Goal: Find specific page/section

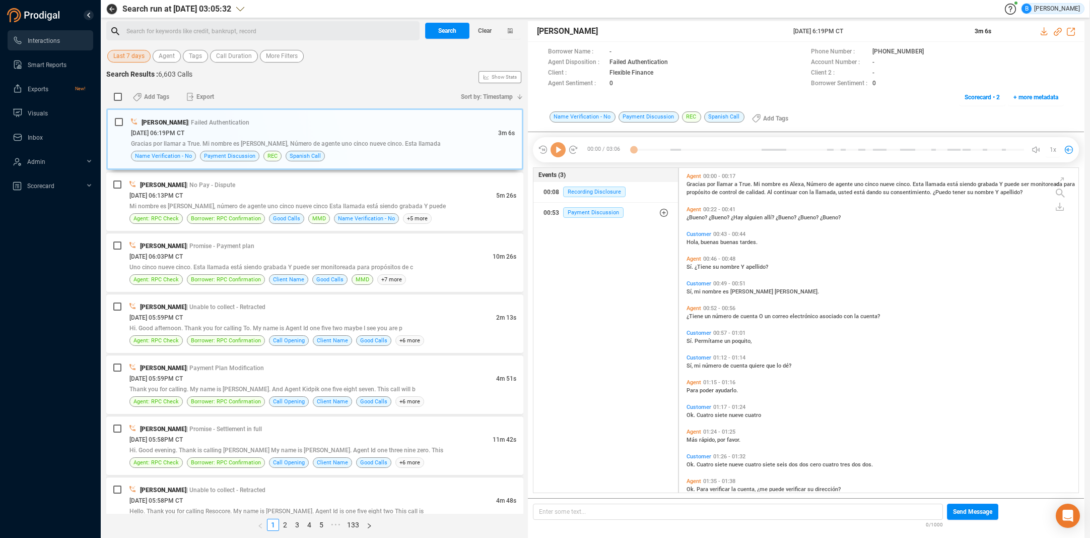
scroll to position [322, 395]
click at [246, 192] on div "[DATE] 06:13PM CT" at bounding box center [312, 195] width 367 height 11
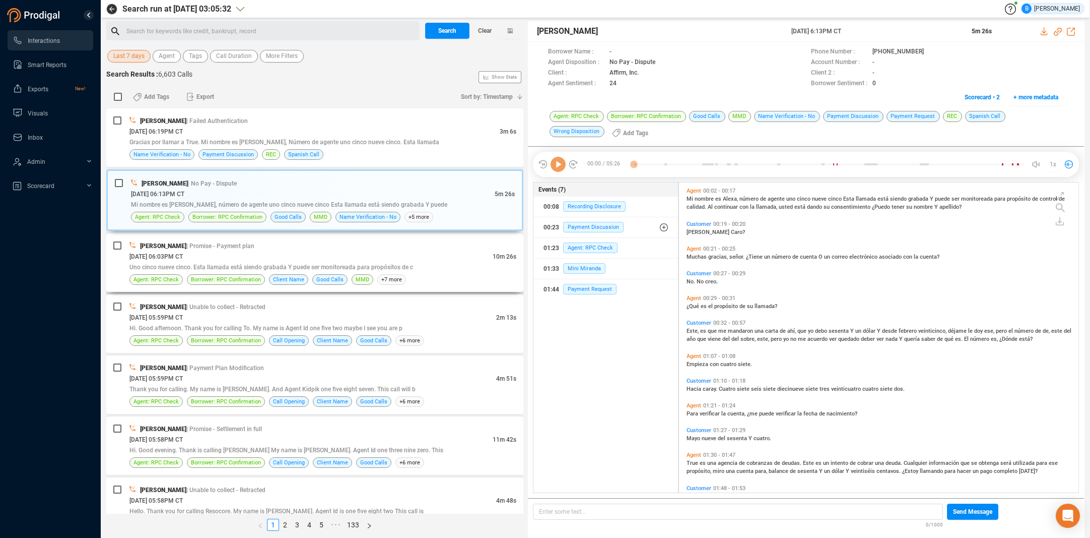
scroll to position [307, 395]
click at [250, 253] on div "[DATE] 06:03PM CT" at bounding box center [310, 256] width 363 height 11
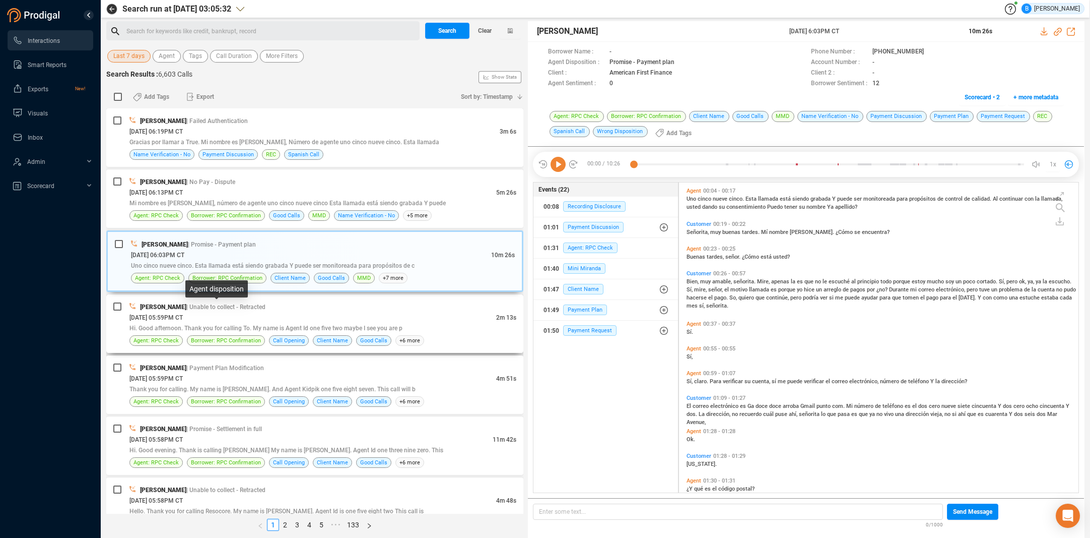
click at [248, 308] on span "| Unable to collect - Retracted" at bounding box center [225, 306] width 79 height 7
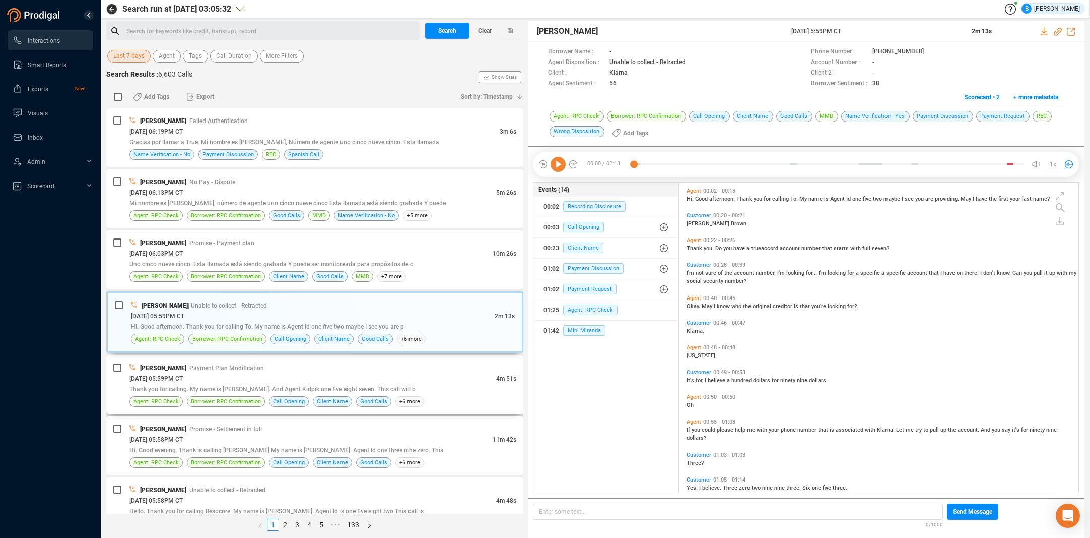
drag, startPoint x: 250, startPoint y: 373, endPoint x: 248, endPoint y: 368, distance: 5.4
click at [250, 372] on div "[PERSON_NAME] | Payment Plan Modification [DATE] 05:59PM CT 4m 51s Thank you fo…" at bounding box center [322, 384] width 387 height 44
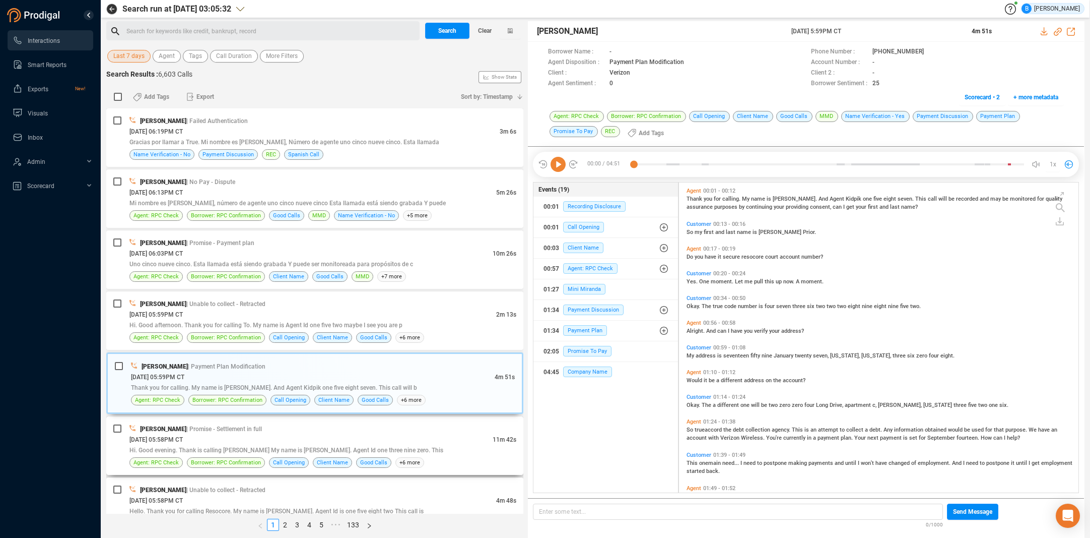
click at [279, 432] on div "[PERSON_NAME] | Promise - Settlement in full" at bounding box center [322, 428] width 387 height 11
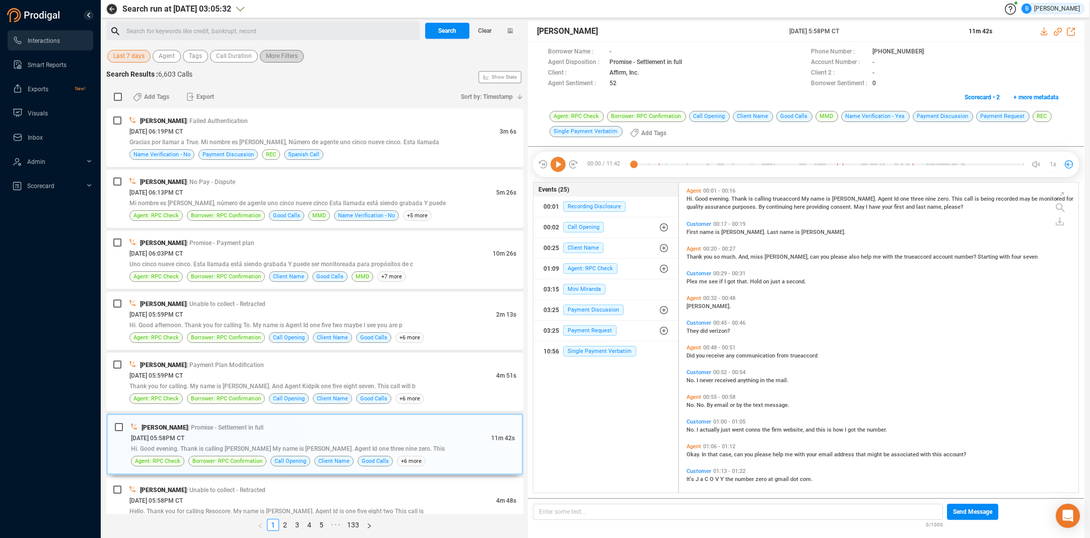
click at [279, 55] on span "More Filters" at bounding box center [282, 56] width 32 height 13
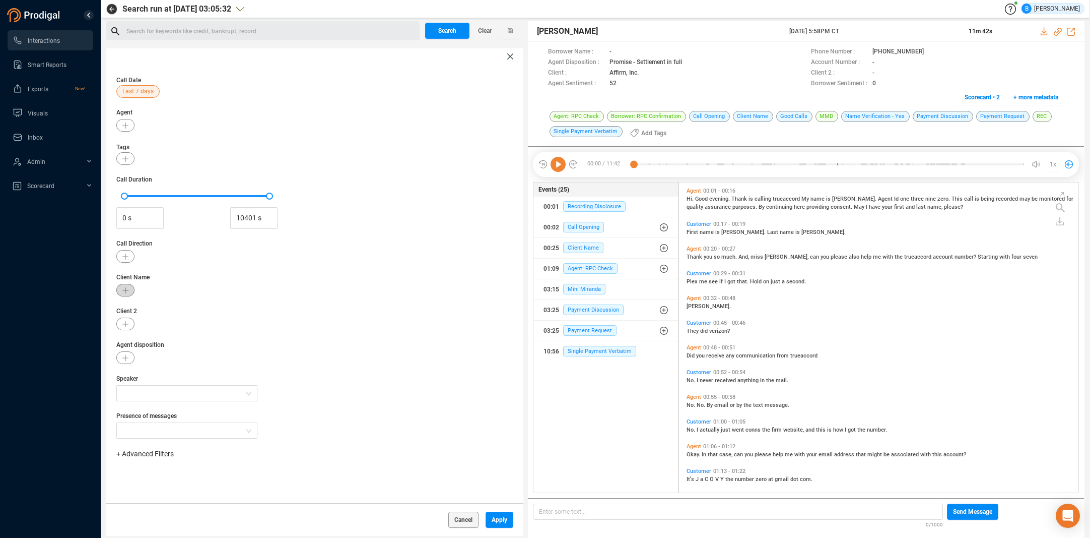
click at [126, 287] on icon "button" at bounding box center [125, 290] width 6 height 6
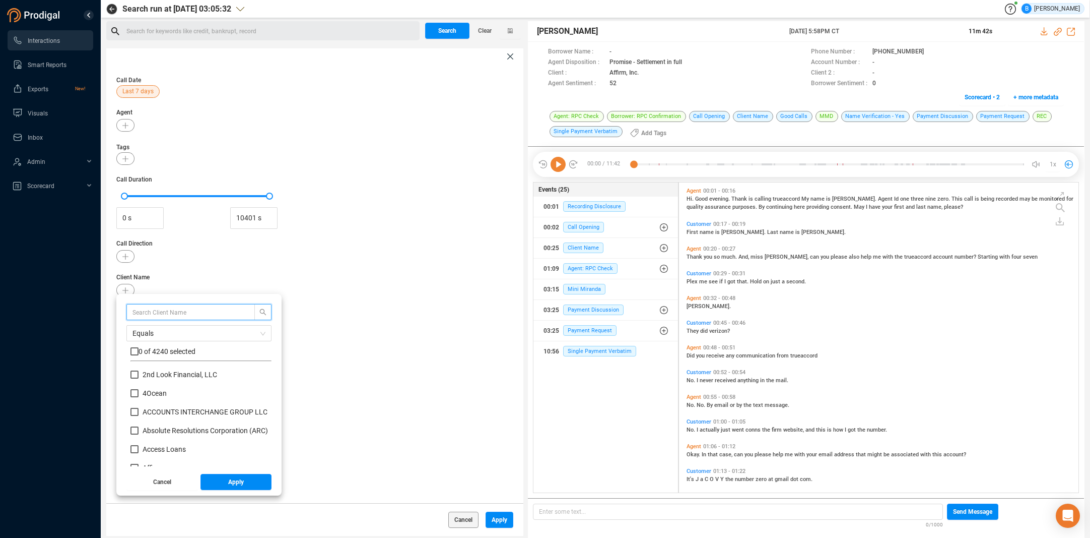
scroll to position [94, 136]
click at [169, 313] on input "text" at bounding box center [185, 311] width 107 height 11
type input "AT&T"
click at [135, 351] on input "checkbox" at bounding box center [134, 351] width 8 height 8
checkbox input "true"
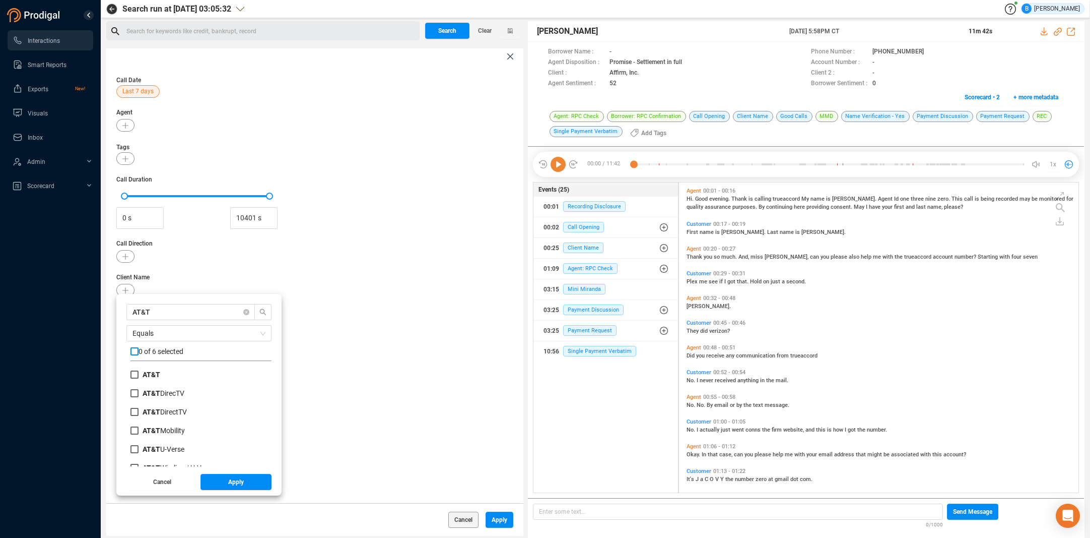
checkbox input "true"
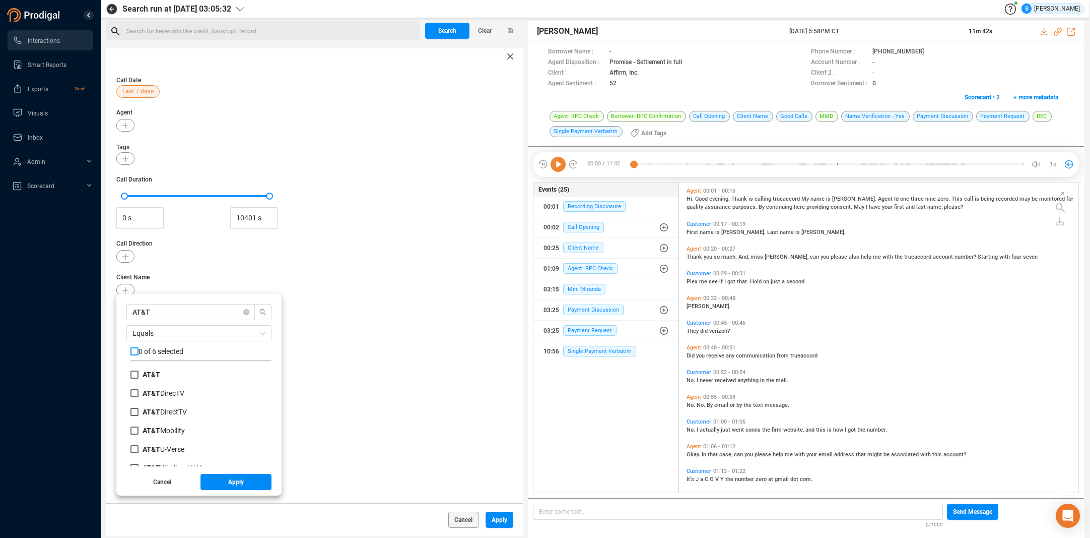
checkbox input "true"
click at [220, 484] on button "Apply" at bounding box center [236, 482] width 72 height 16
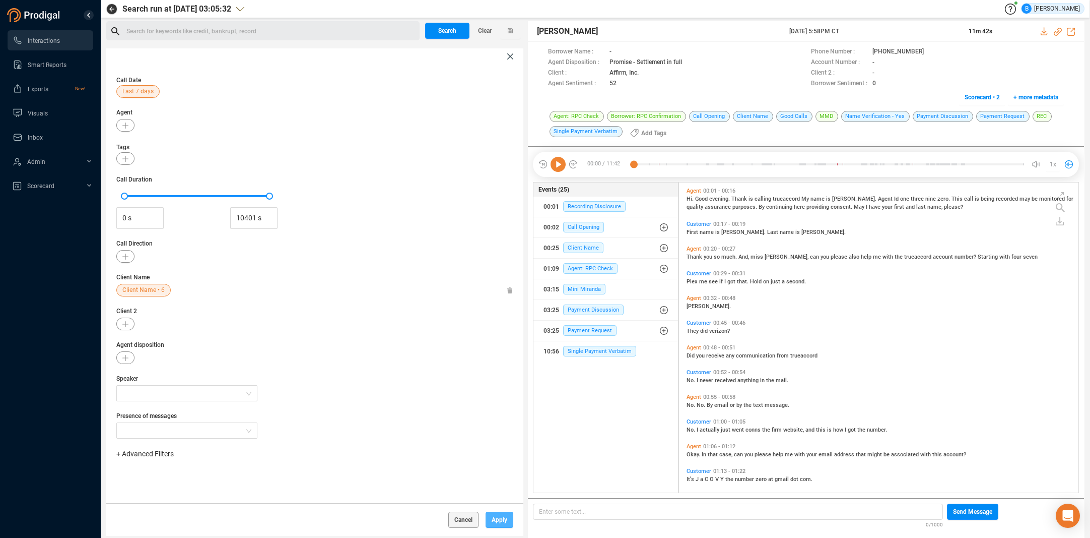
click at [498, 521] on span "Apply" at bounding box center [500, 519] width 16 height 16
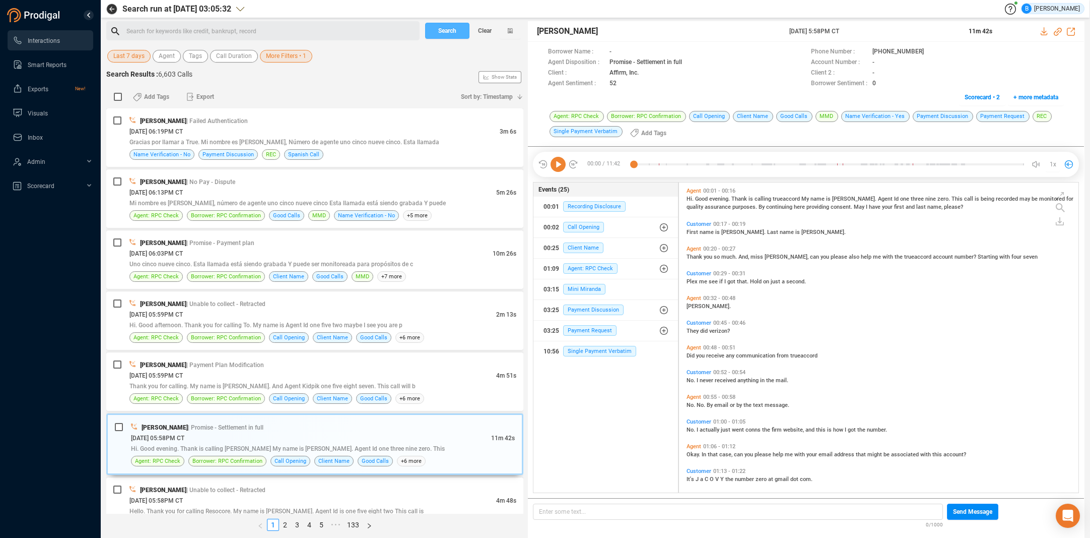
click at [453, 33] on span "Search" at bounding box center [447, 31] width 18 height 16
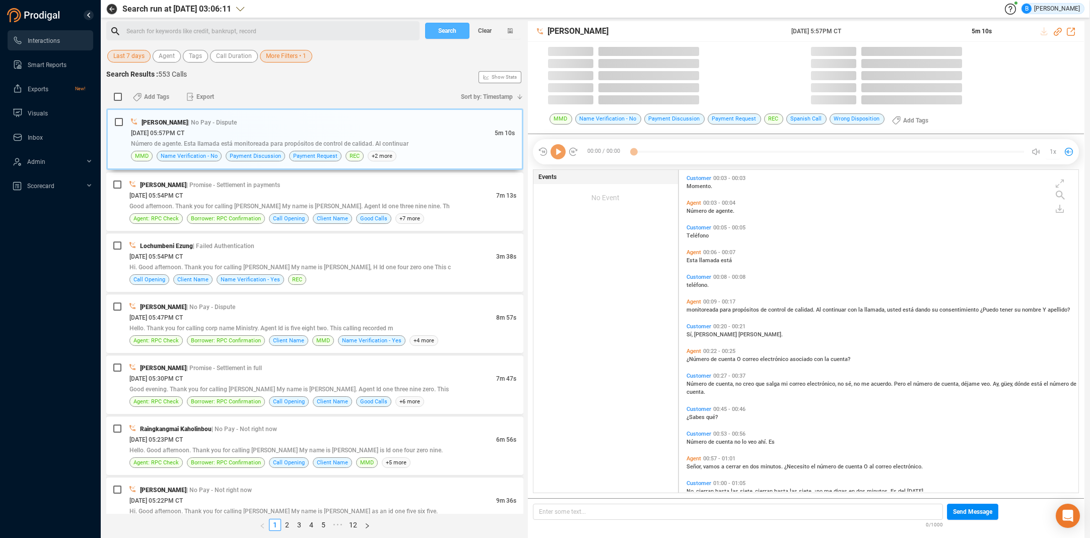
scroll to position [322, 395]
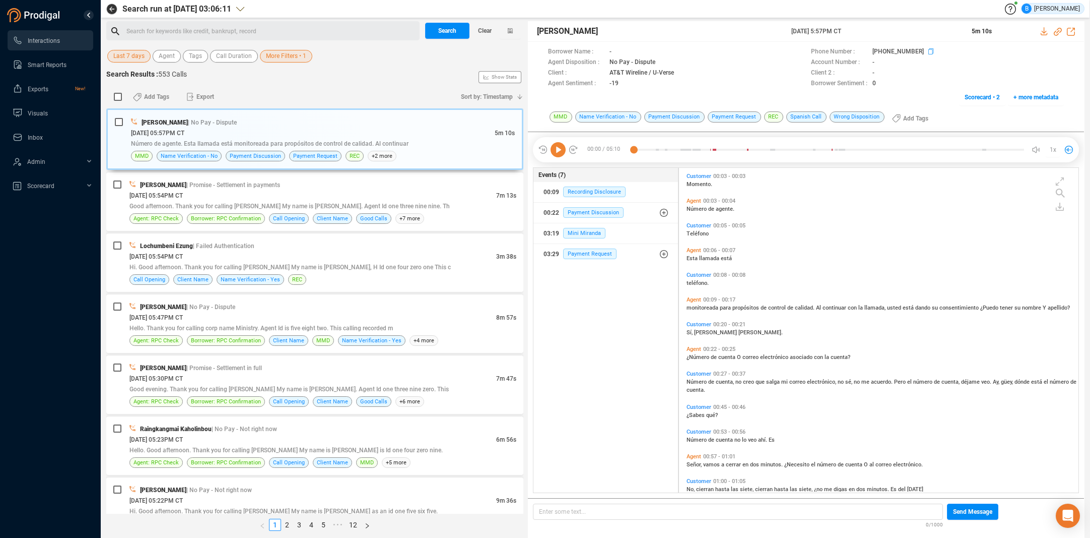
click at [928, 50] on icon at bounding box center [932, 52] width 8 height 8
